Goal: Check status: Check status

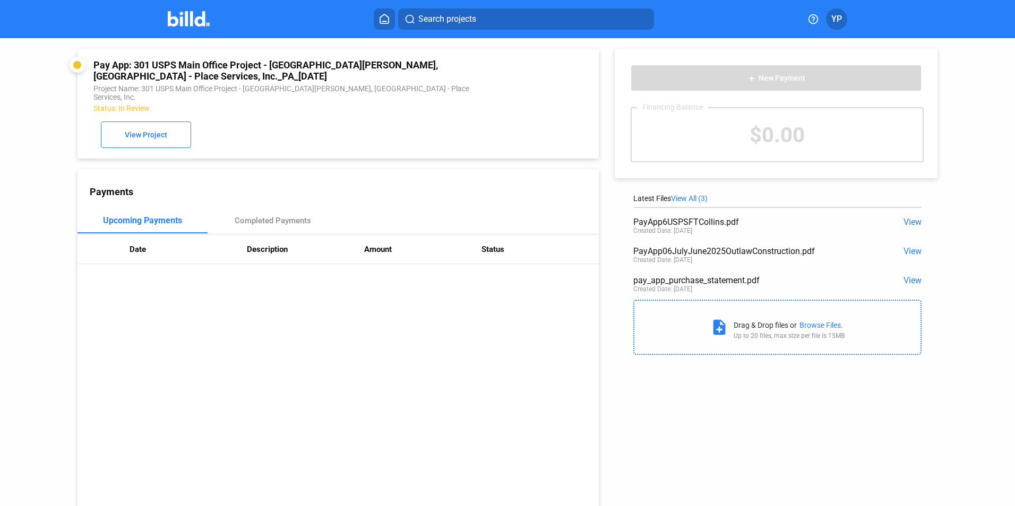
click at [186, 122] on button "View Project" at bounding box center [146, 135] width 90 height 27
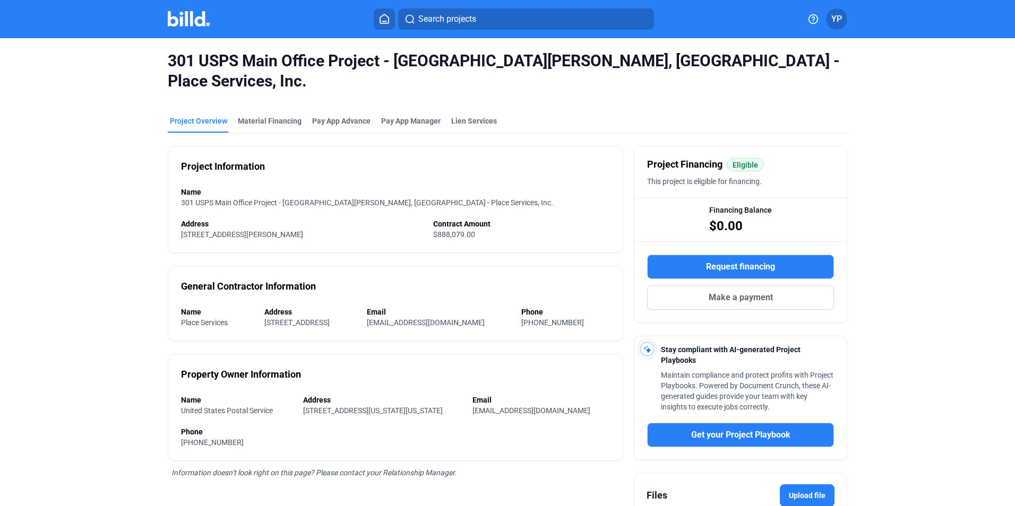
click at [393, 116] on span "Pay App Manager" at bounding box center [410, 121] width 59 height 11
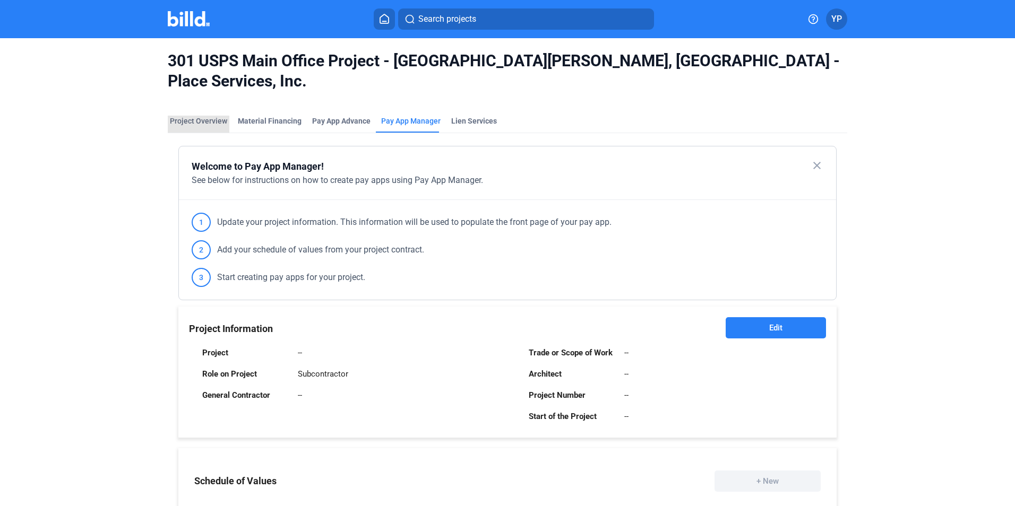
click at [208, 116] on div "Project Overview" at bounding box center [198, 121] width 57 height 11
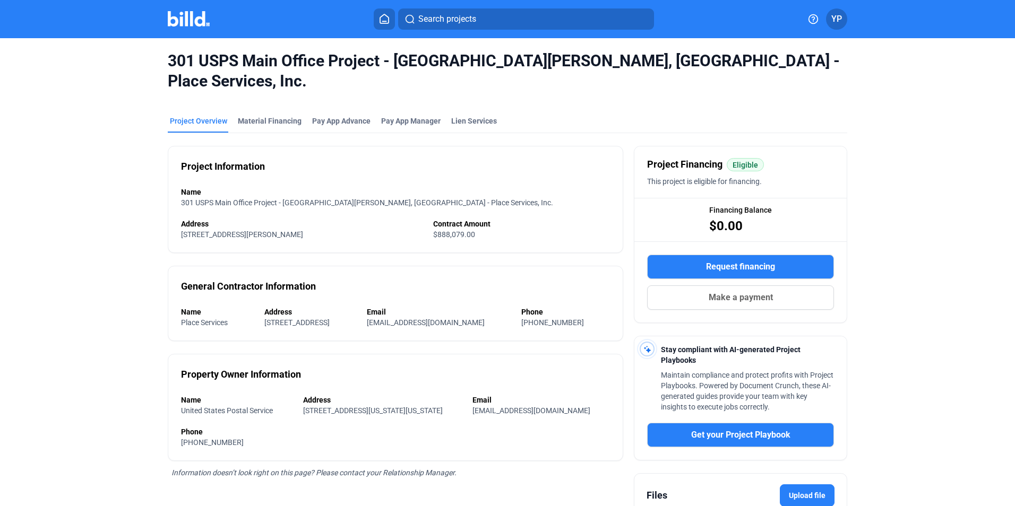
click at [336, 104] on mat-tab-group "Project Overview Material Financing Pay App Advance Pay App Manager Lien Servic…" at bounding box center [507, 342] width 679 height 477
click at [336, 116] on div "Pay App Advance" at bounding box center [341, 121] width 58 height 11
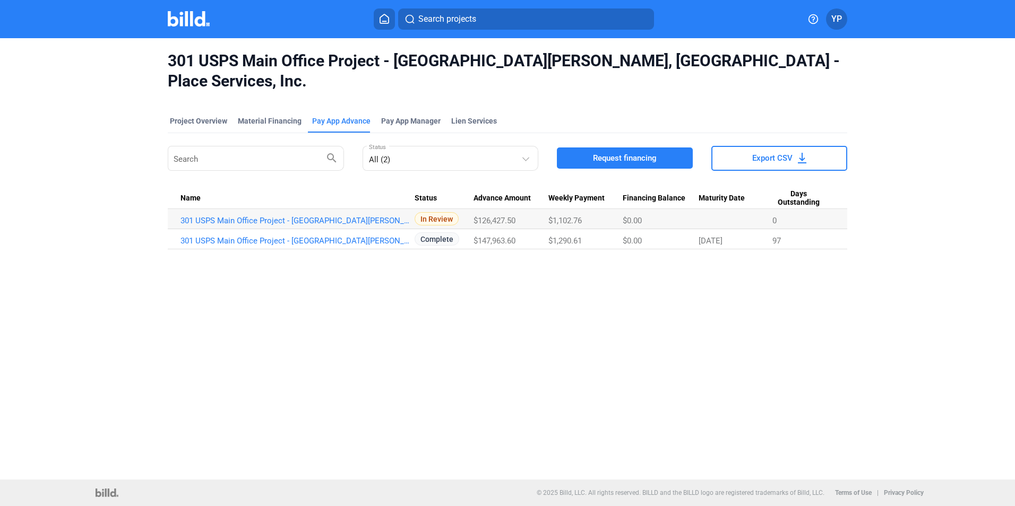
click at [195, 116] on div "Project Overview" at bounding box center [198, 121] width 57 height 11
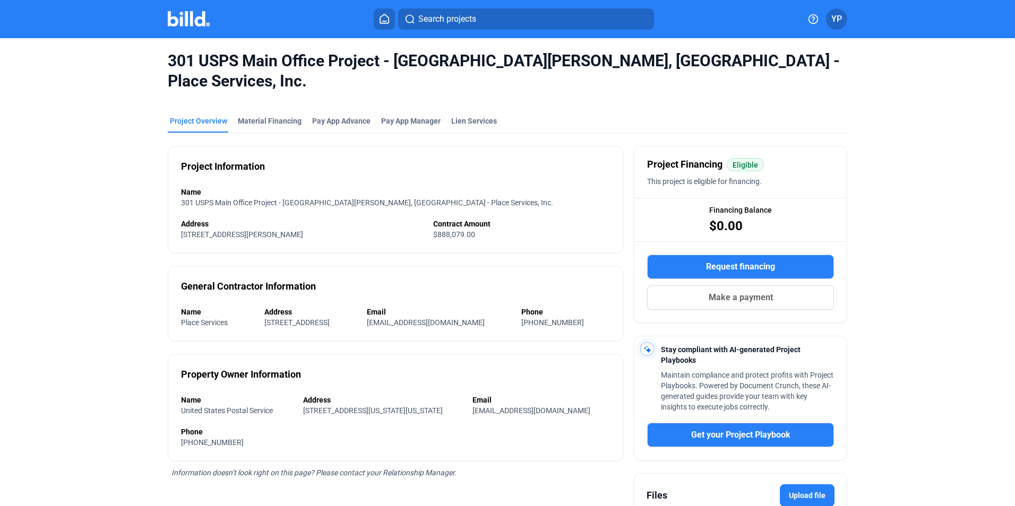
click at [257, 116] on div "Material Financing" at bounding box center [270, 121] width 64 height 11
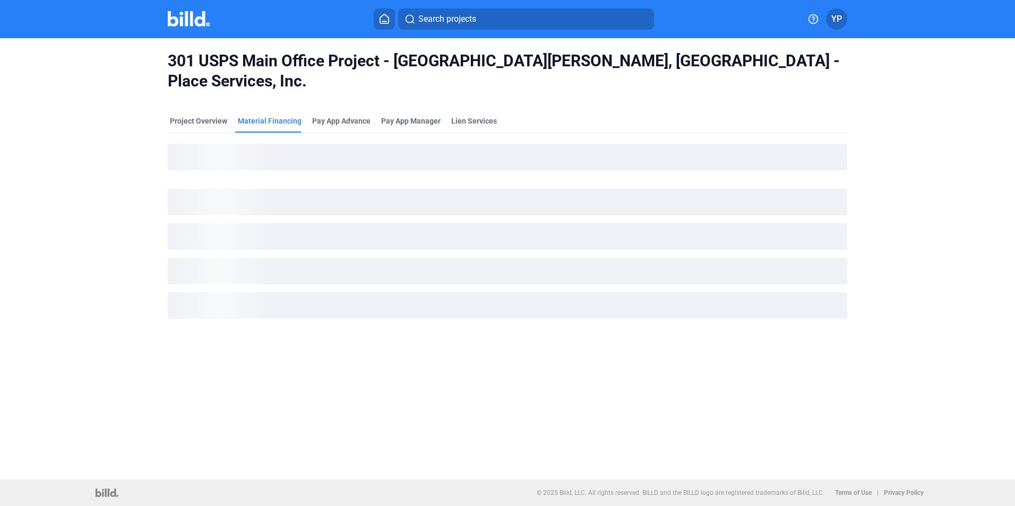
click at [835, 18] on span "YP" at bounding box center [836, 19] width 11 height 13
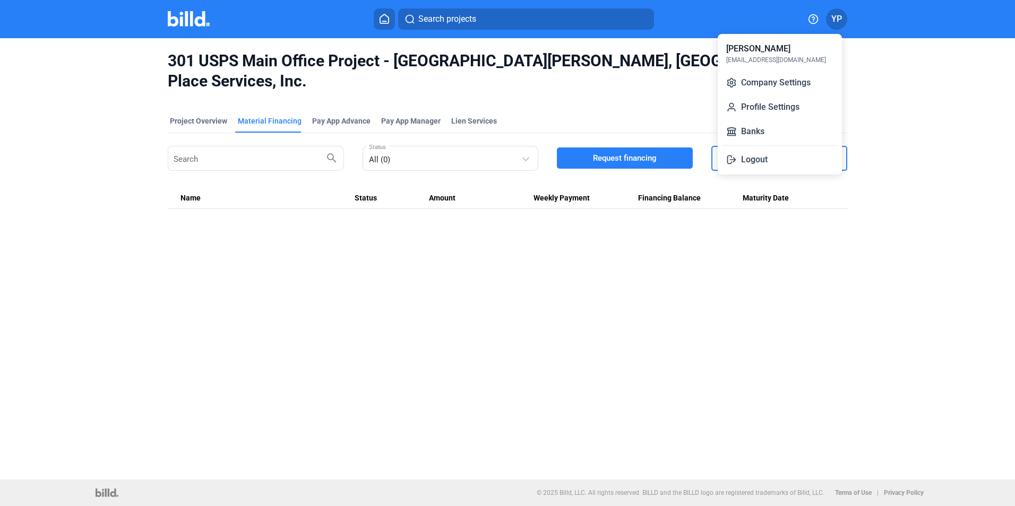
click at [986, 167] on div at bounding box center [507, 253] width 1015 height 506
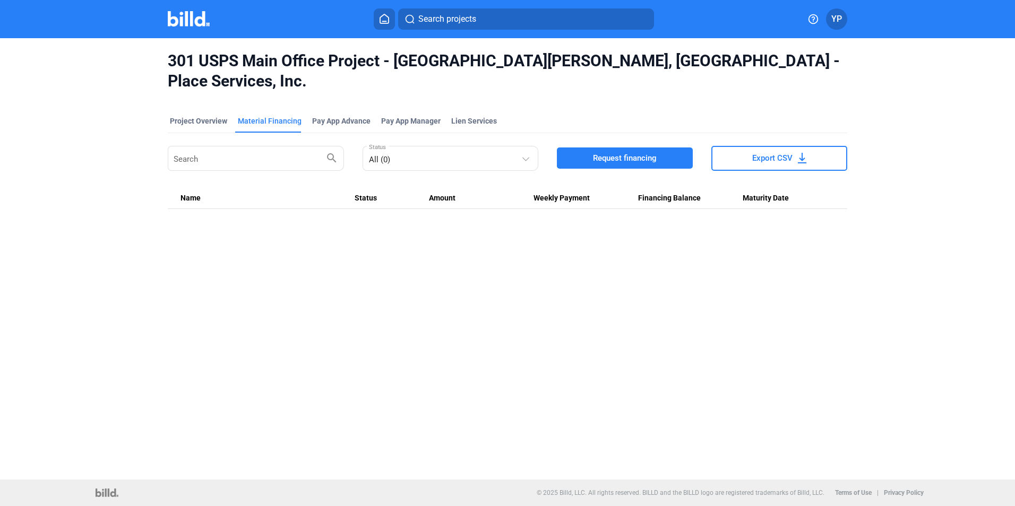
click at [208, 116] on div "Project Overview" at bounding box center [198, 121] width 57 height 11
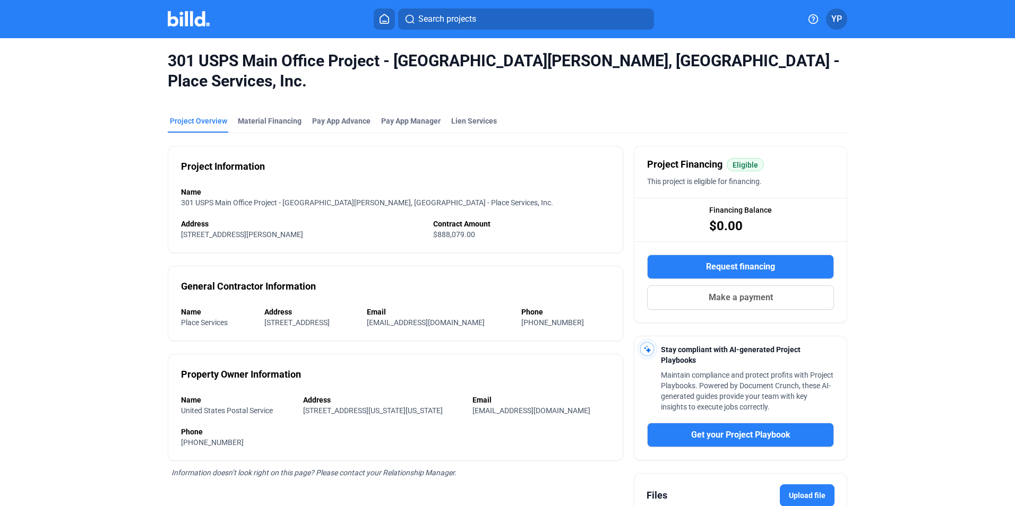
click at [451, 116] on div "Lien Services" at bounding box center [474, 121] width 46 height 11
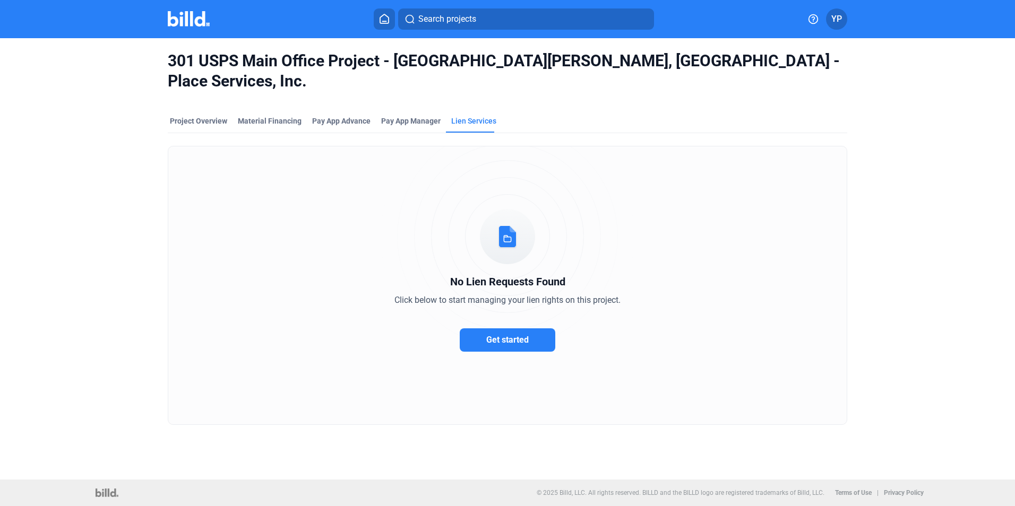
click at [420, 116] on span "Pay App Manager" at bounding box center [410, 121] width 59 height 11
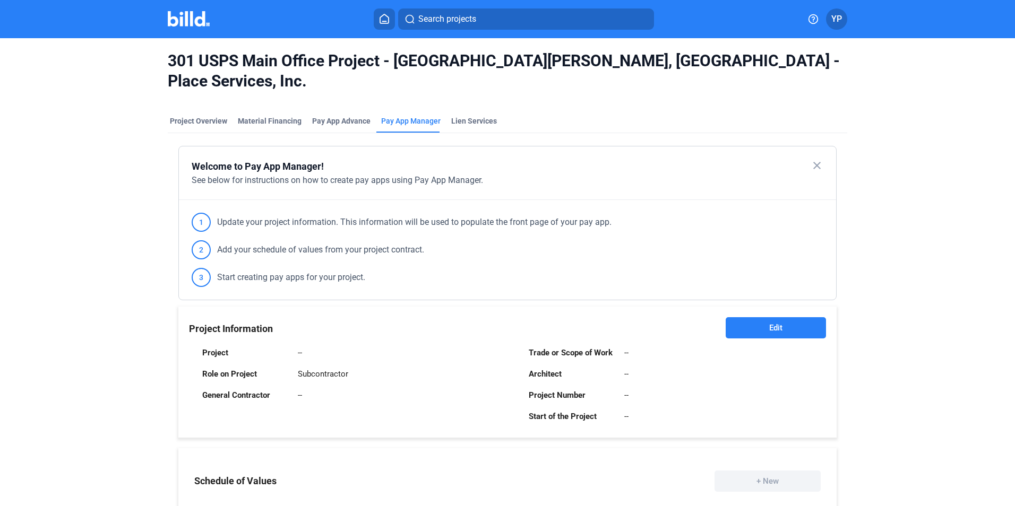
click at [315, 116] on div "Pay App Advance" at bounding box center [341, 124] width 63 height 17
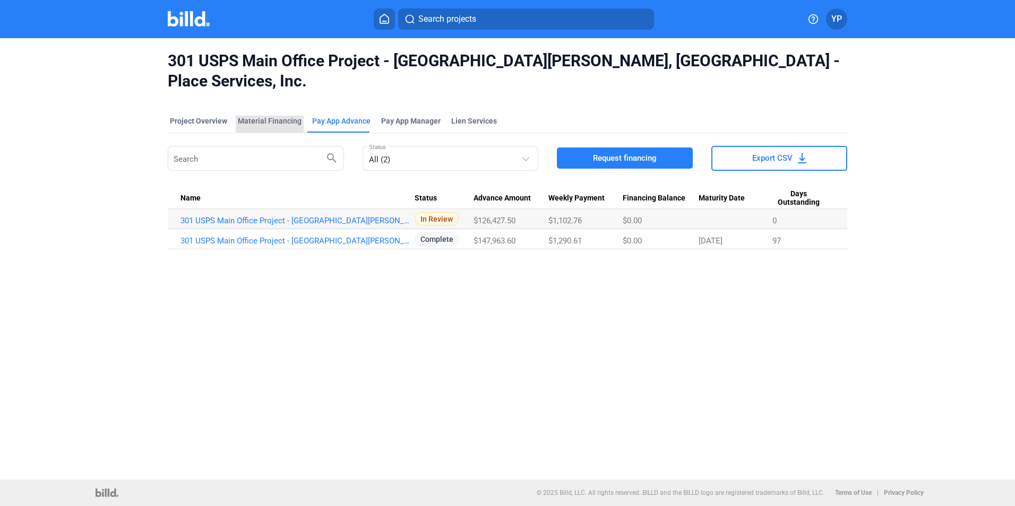
drag, startPoint x: 315, startPoint y: 107, endPoint x: 278, endPoint y: 106, distance: 36.6
click at [278, 116] on div "Material Financing" at bounding box center [270, 121] width 64 height 11
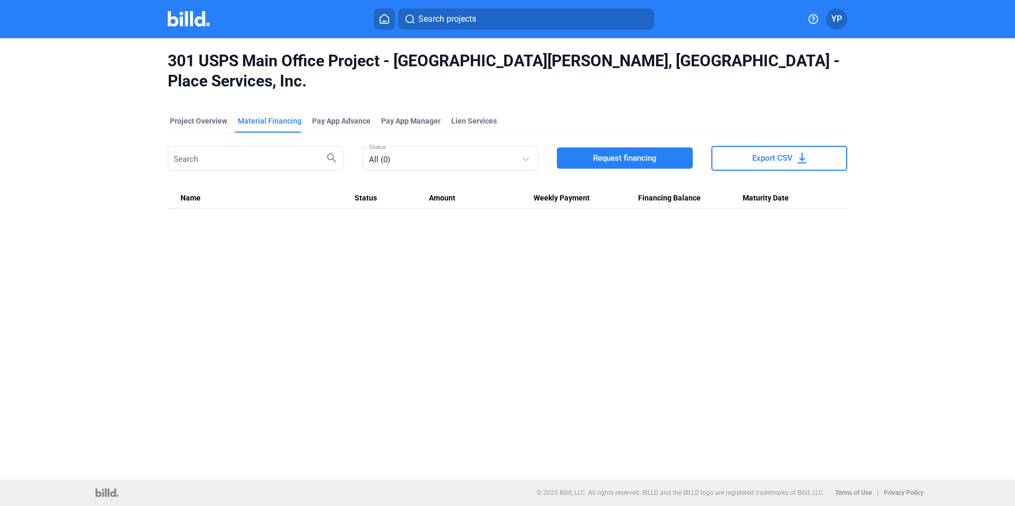
click at [225, 116] on div "Project Overview" at bounding box center [198, 121] width 57 height 11
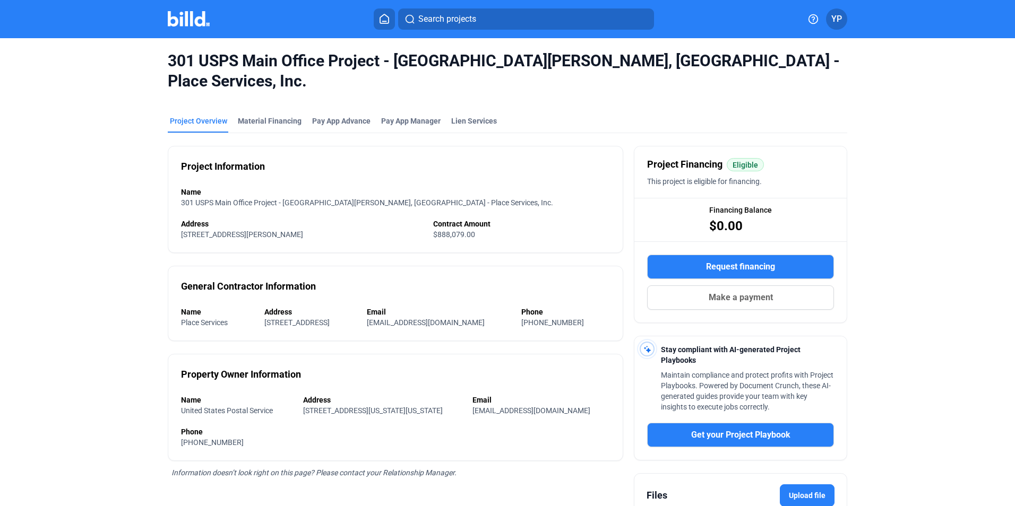
drag, startPoint x: 330, startPoint y: 90, endPoint x: 329, endPoint y: 100, distance: 10.7
click at [330, 104] on mat-tab-group "Project Overview Material Financing Pay App Advance Pay App Manager Lien Servic…" at bounding box center [507, 342] width 679 height 477
click at [329, 116] on div "Pay App Advance" at bounding box center [341, 121] width 58 height 11
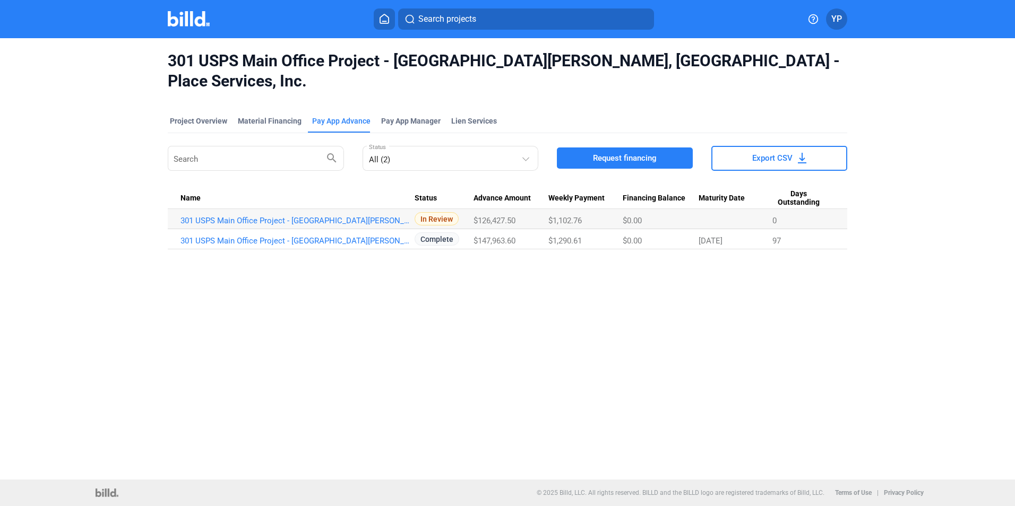
click at [433, 212] on span "In Review" at bounding box center [436, 218] width 44 height 13
click at [404, 216] on link "301 USPS Main Office Project - [GEOGRAPHIC_DATA][PERSON_NAME], [GEOGRAPHIC_DATA…" at bounding box center [297, 221] width 234 height 10
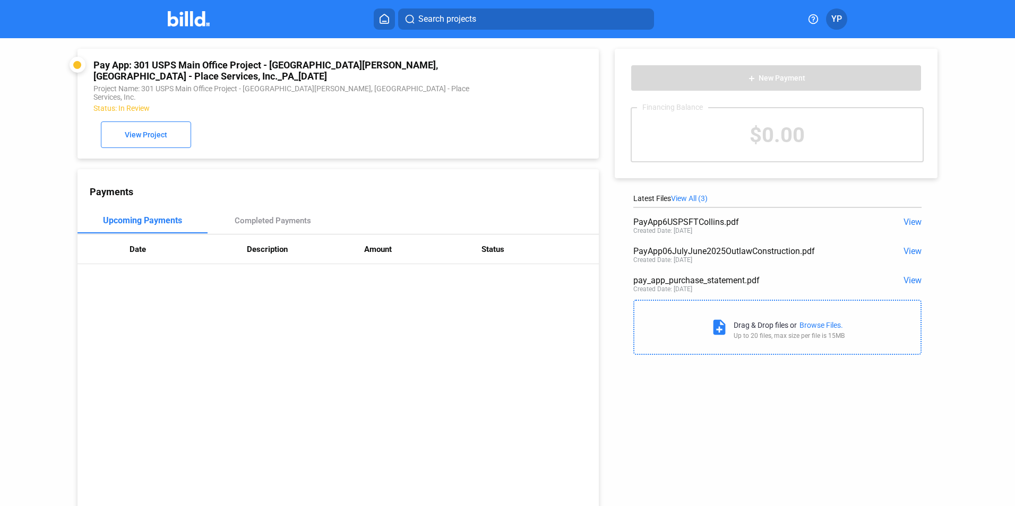
click at [136, 131] on span "View Project" at bounding box center [146, 135] width 42 height 8
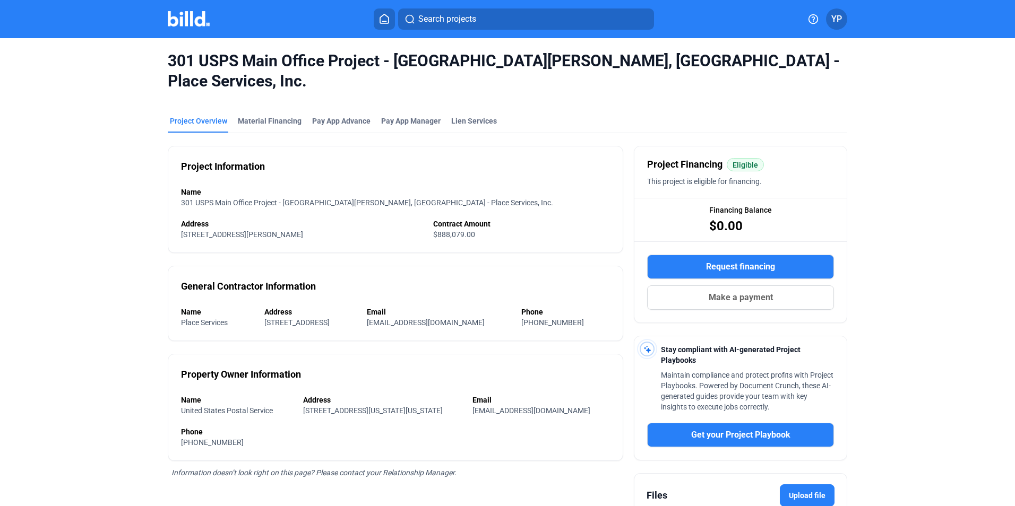
click at [337, 116] on div "Pay App Advance" at bounding box center [341, 121] width 58 height 11
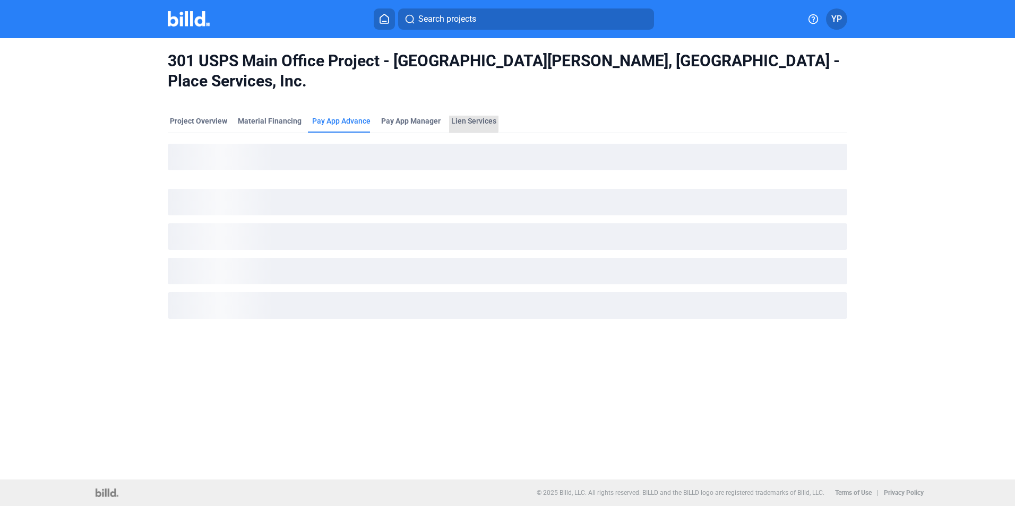
click at [464, 116] on div "Lien Services" at bounding box center [473, 121] width 45 height 11
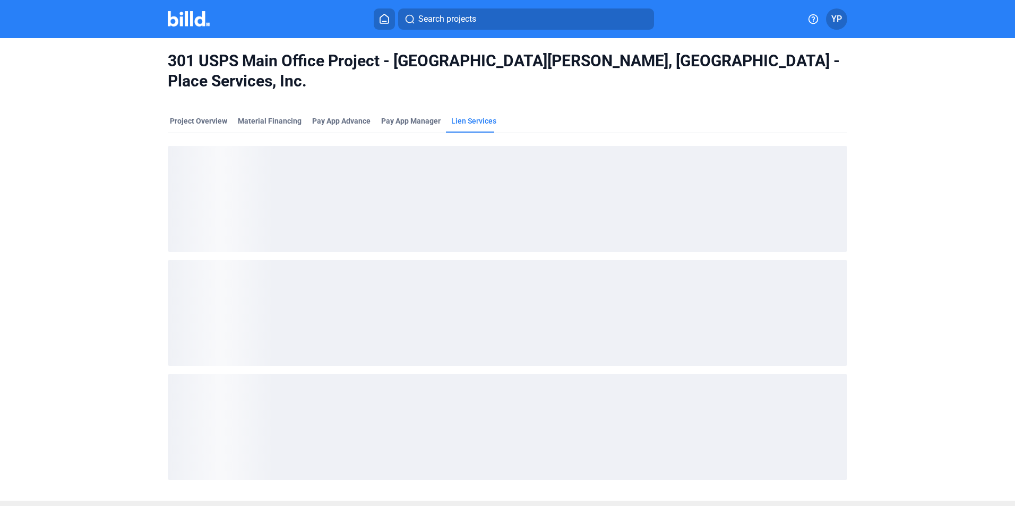
click at [411, 116] on div "Pay App Manager" at bounding box center [411, 124] width 64 height 17
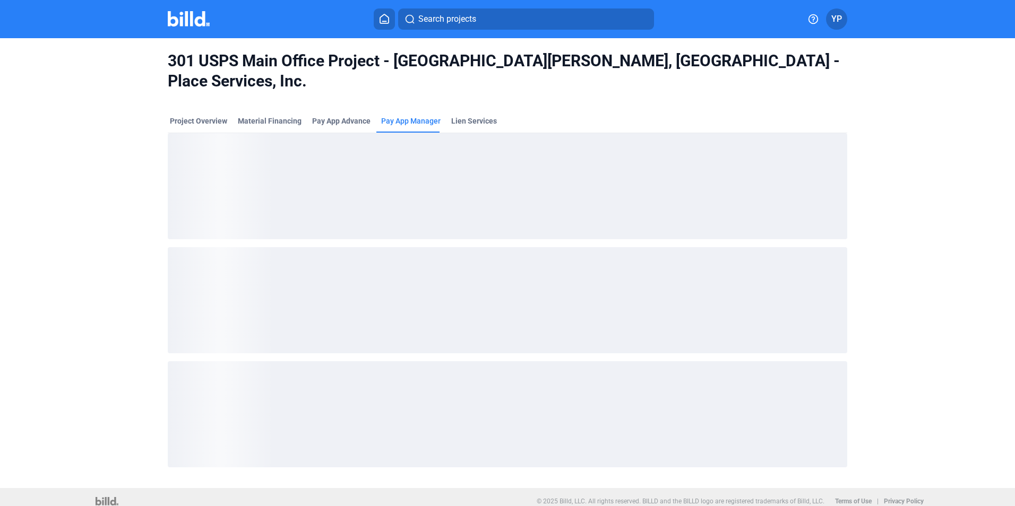
click at [341, 116] on div "Pay App Advance" at bounding box center [341, 121] width 58 height 11
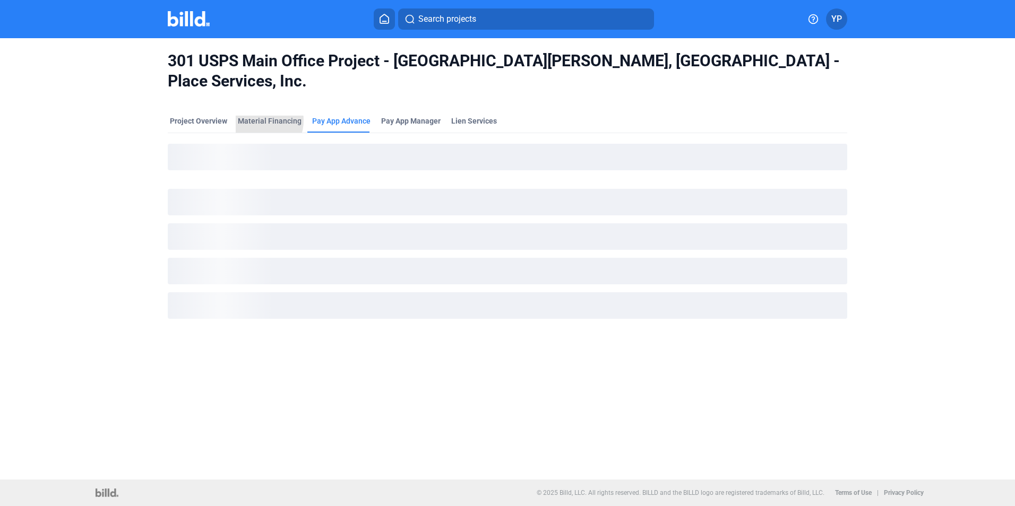
click at [256, 116] on div "Material Financing" at bounding box center [270, 121] width 64 height 11
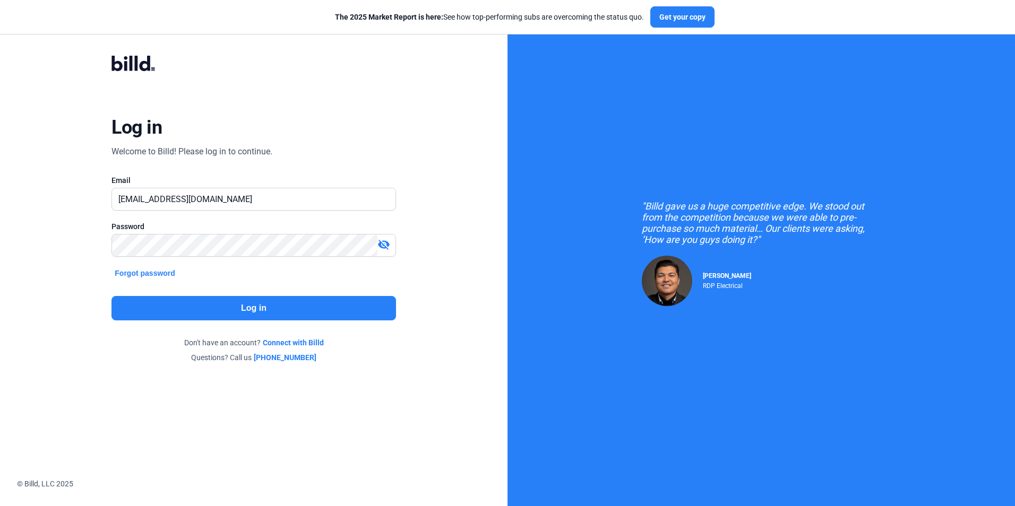
click at [167, 302] on button "Log in" at bounding box center [253, 308] width 284 height 24
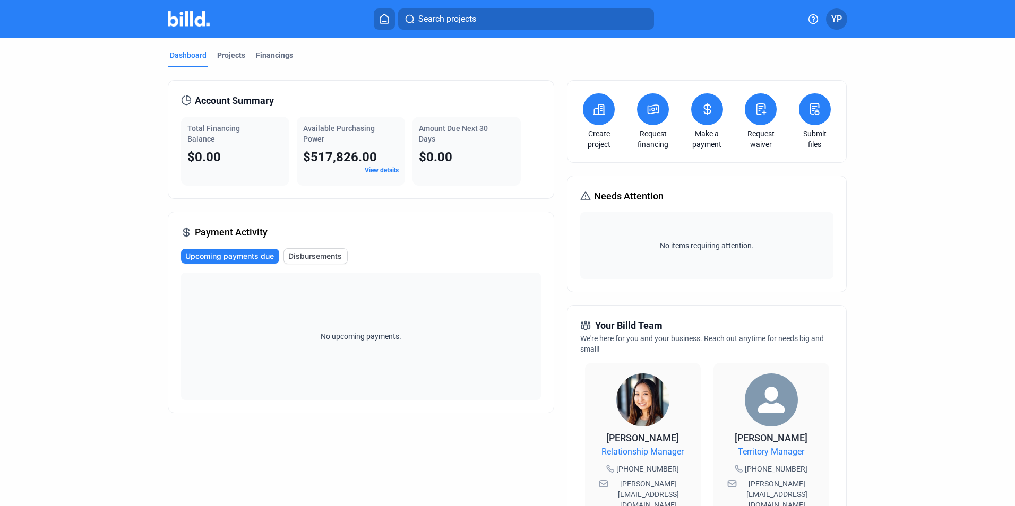
click at [230, 58] on div "Projects" at bounding box center [231, 55] width 28 height 11
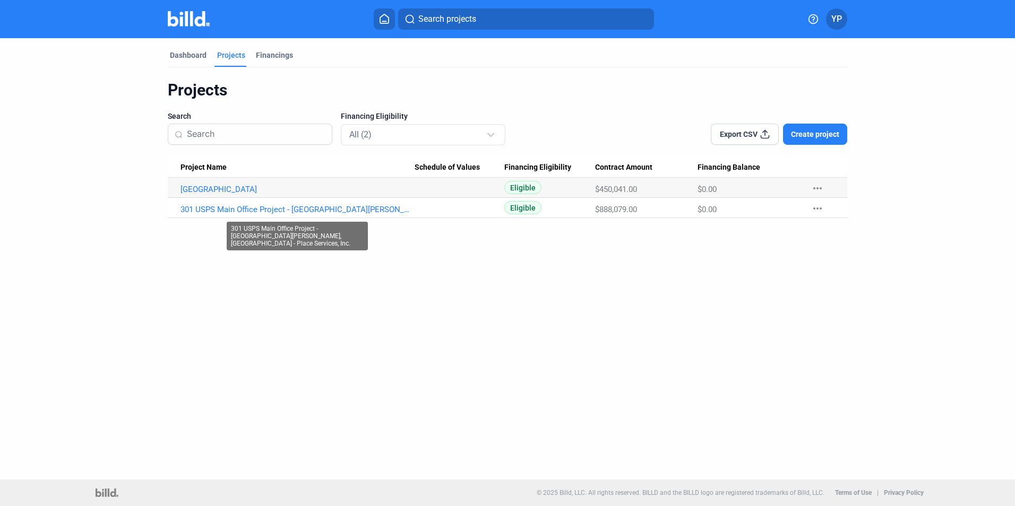
click at [229, 194] on link "301 USPS Main Office Project - [GEOGRAPHIC_DATA][PERSON_NAME], [GEOGRAPHIC_DATA…" at bounding box center [297, 190] width 234 height 10
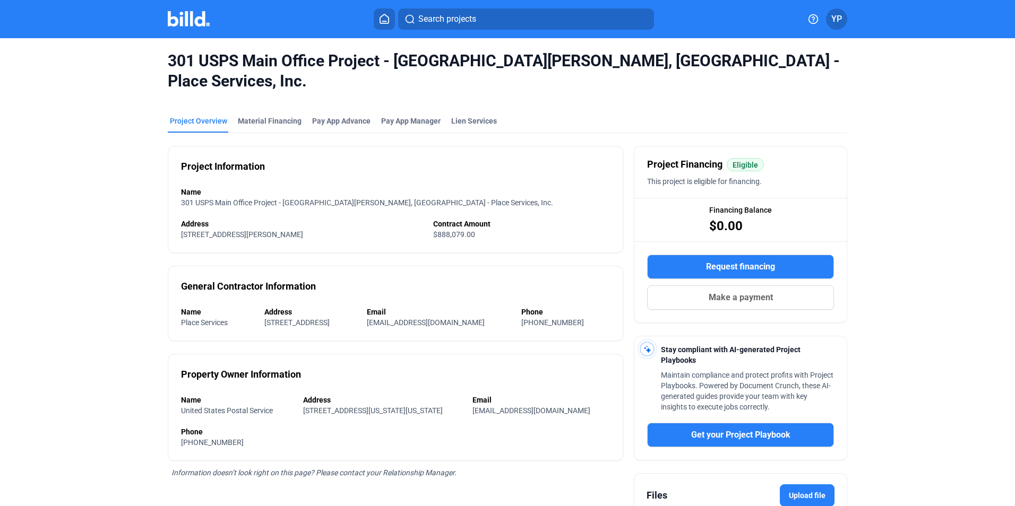
click at [340, 116] on div "Pay App Advance" at bounding box center [341, 121] width 58 height 11
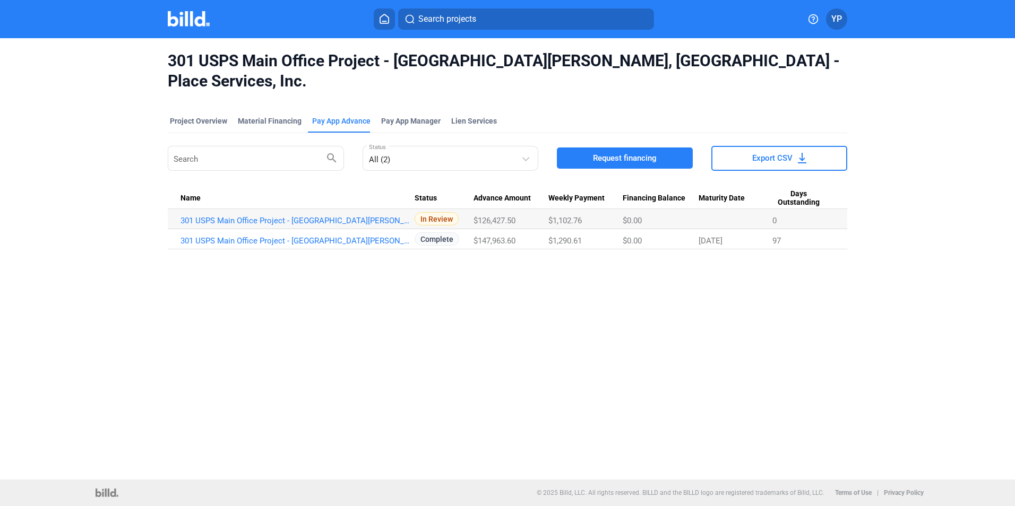
click at [424, 212] on span "In Review" at bounding box center [436, 218] width 44 height 13
click at [425, 212] on span "In Review" at bounding box center [436, 218] width 44 height 13
click at [334, 216] on link "301 USPS Main Office Project - [GEOGRAPHIC_DATA][PERSON_NAME], [GEOGRAPHIC_DATA…" at bounding box center [297, 221] width 234 height 10
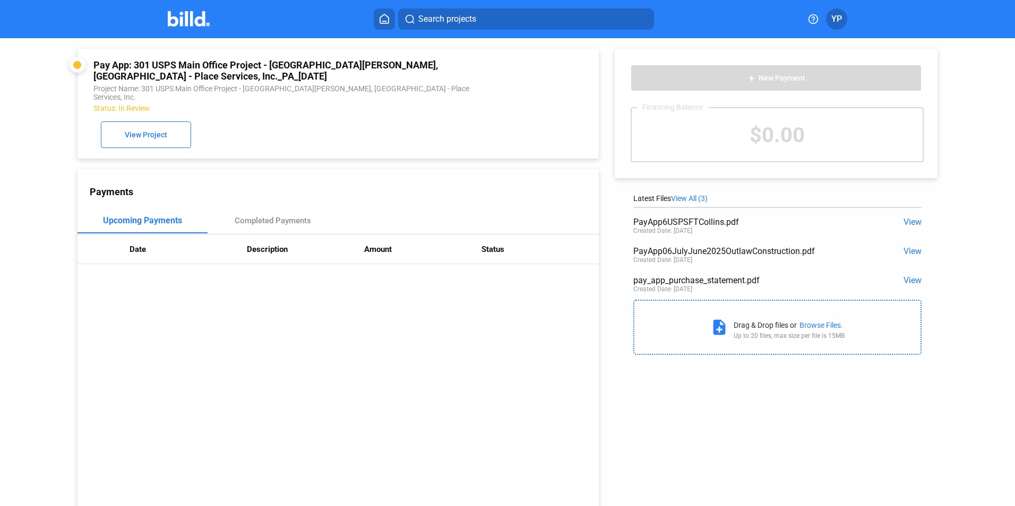
click at [165, 125] on button "View Project" at bounding box center [146, 135] width 90 height 27
click at [294, 216] on div "Completed Payments" at bounding box center [273, 221] width 76 height 10
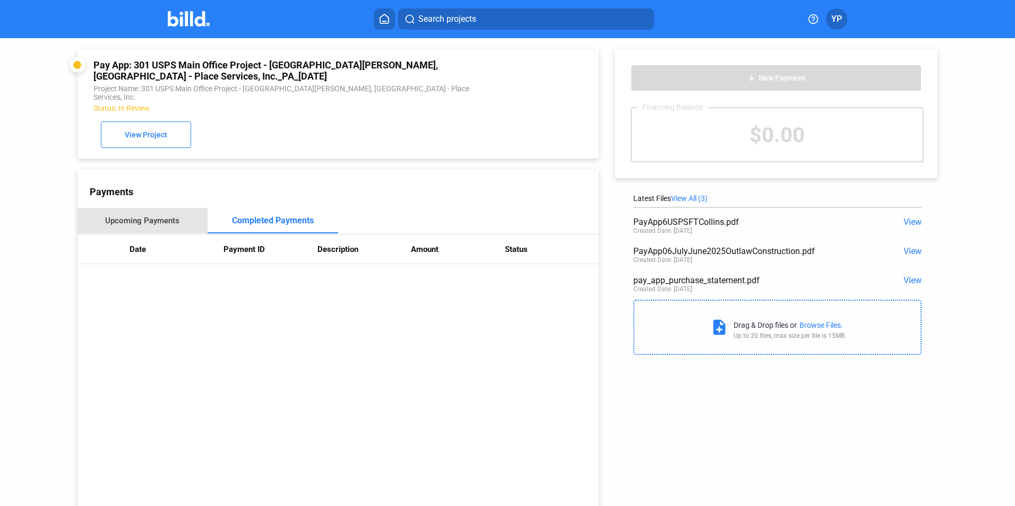
click at [163, 213] on div "Upcoming Payments" at bounding box center [142, 220] width 131 height 25
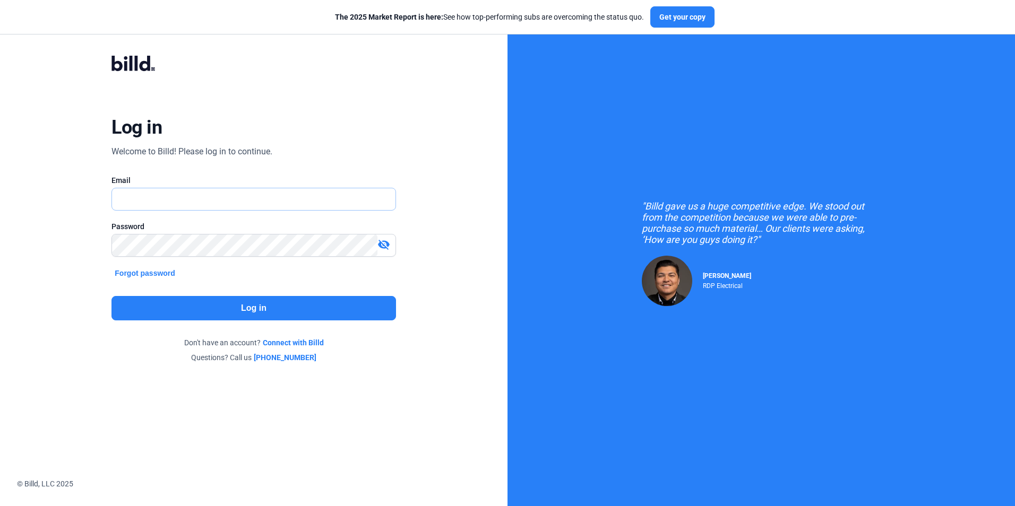
type input "[EMAIL_ADDRESS][DOMAIN_NAME]"
click at [360, 319] on button "Log in" at bounding box center [253, 308] width 284 height 24
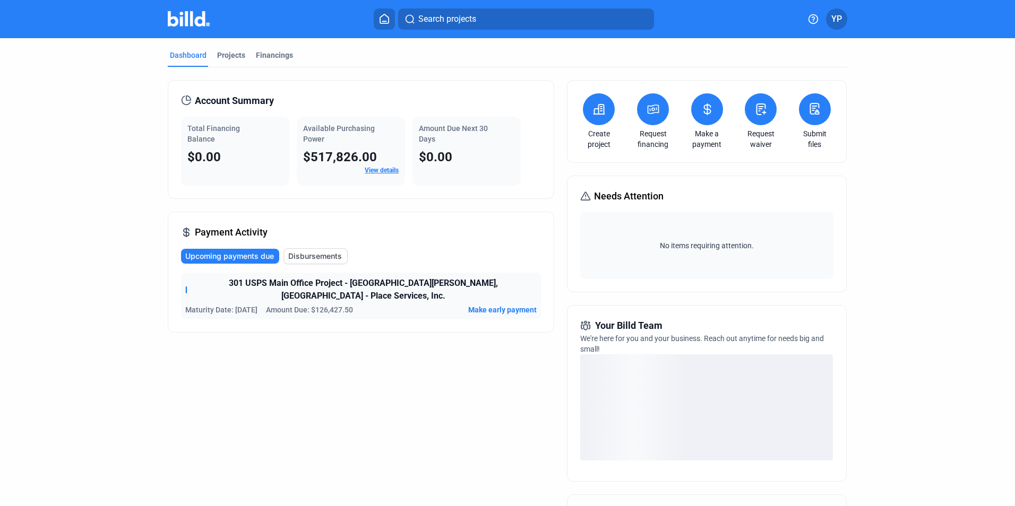
click at [222, 59] on div "Projects" at bounding box center [231, 55] width 28 height 11
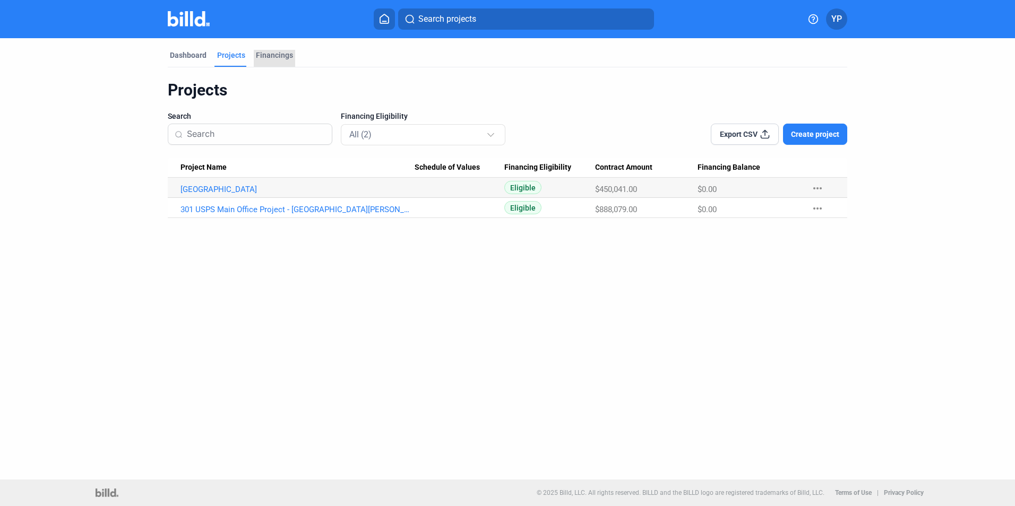
click at [283, 53] on div "Financings" at bounding box center [274, 55] width 37 height 11
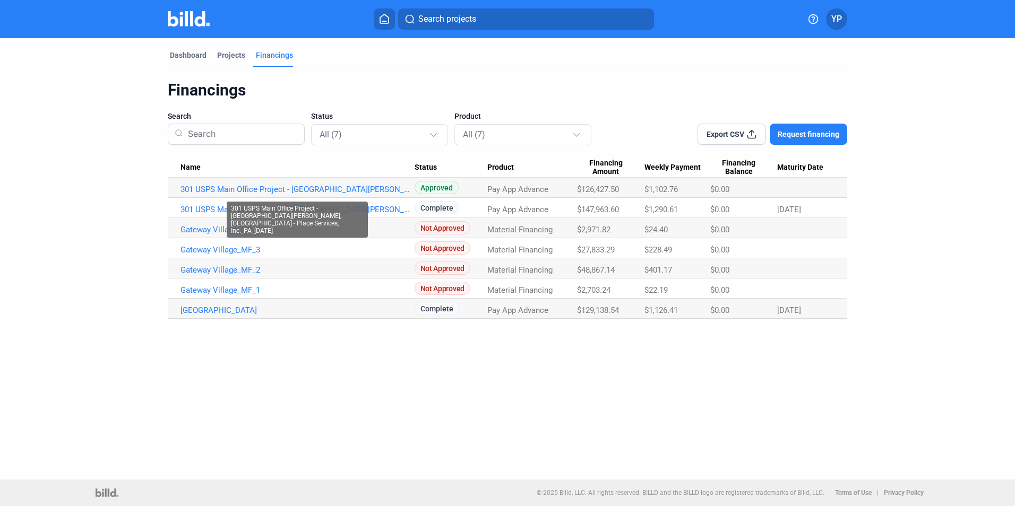
click at [333, 187] on link "301 USPS Main Office Project - [GEOGRAPHIC_DATA][PERSON_NAME], [GEOGRAPHIC_DATA…" at bounding box center [297, 190] width 234 height 10
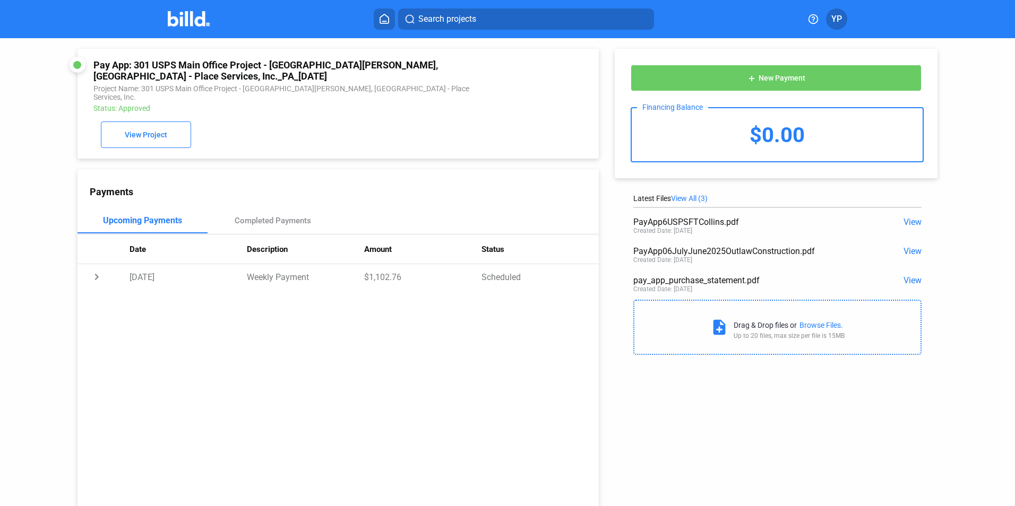
click at [95, 264] on td "chevron_right" at bounding box center [103, 276] width 52 height 25
